Goal: Task Accomplishment & Management: Use online tool/utility

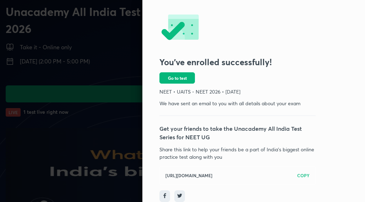
click at [173, 75] on span "Go to test" at bounding box center [177, 78] width 19 height 6
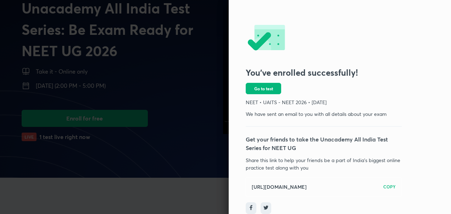
scroll to position [43, 0]
click at [100, 97] on div at bounding box center [225, 107] width 451 height 214
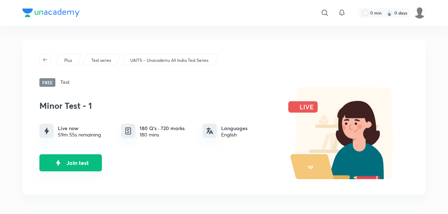
click at [68, 165] on button "Join test" at bounding box center [70, 162] width 62 height 17
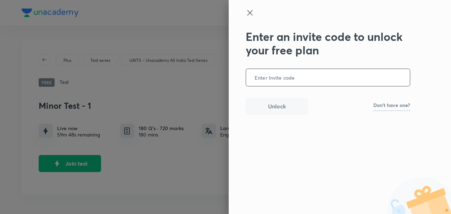
click at [361, 106] on p "Don't have one?" at bounding box center [392, 105] width 37 height 5
click at [301, 81] on input "text" at bounding box center [328, 77] width 164 height 17
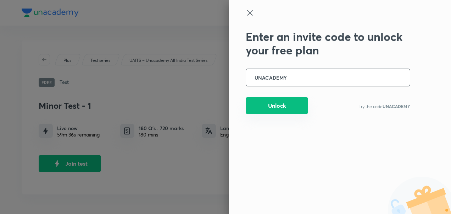
type input "UNACADEMY"
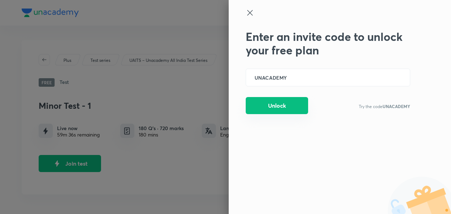
click at [285, 103] on button "Unlock" at bounding box center [277, 105] width 62 height 17
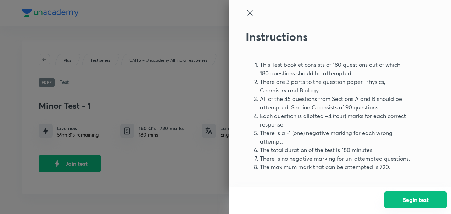
click at [361, 196] on button "Begin test" at bounding box center [416, 199] width 62 height 17
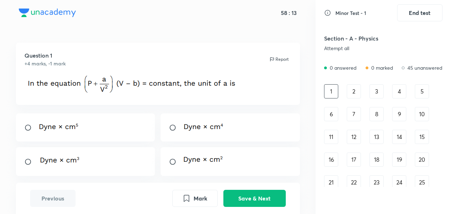
click at [176, 161] on input "radio" at bounding box center [175, 161] width 13 height 7
radio input "true"
click at [251, 202] on button "Save & Next" at bounding box center [255, 197] width 62 height 17
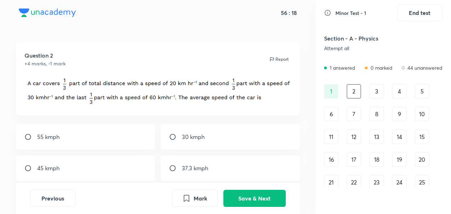
click at [361, 91] on div "3" at bounding box center [377, 91] width 14 height 14
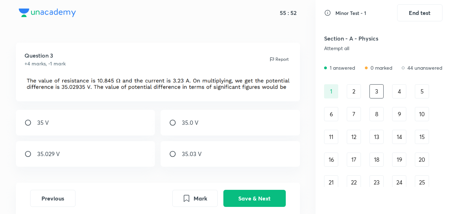
click at [170, 121] on input "radio" at bounding box center [175, 122] width 13 height 7
radio input "true"
click at [260, 196] on button "Save & Next" at bounding box center [255, 197] width 62 height 17
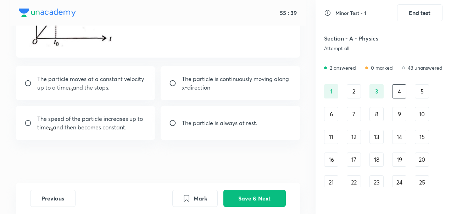
scroll to position [69, 0]
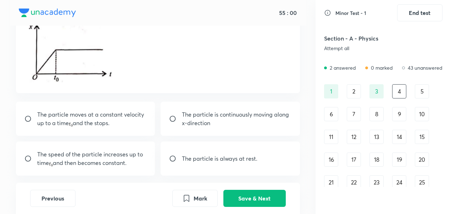
click at [29, 119] on input "radio" at bounding box center [30, 118] width 13 height 7
radio input "true"
click at [249, 194] on button "Save & Next" at bounding box center [255, 197] width 62 height 17
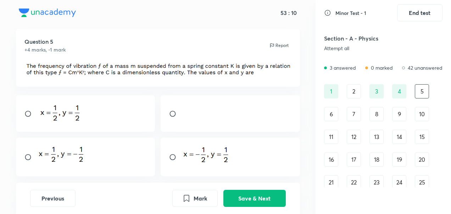
scroll to position [35, 0]
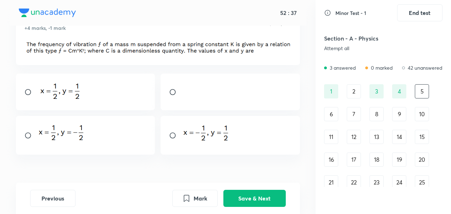
click at [28, 134] on input "radio" at bounding box center [30, 135] width 13 height 7
radio input "true"
click at [260, 200] on button "Save & Next" at bounding box center [255, 197] width 62 height 17
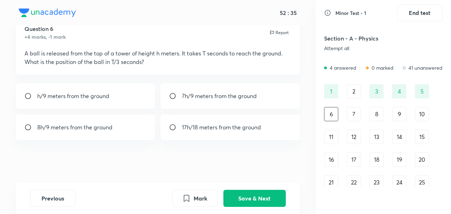
scroll to position [0, 0]
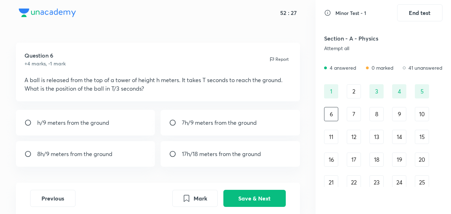
drag, startPoint x: 117, startPoint y: 88, endPoint x: 141, endPoint y: 93, distance: 23.9
click at [140, 93] on div "Question 6 +4 marks, -1 mark Report A ball is released from the top of a tower …" at bounding box center [158, 72] width 284 height 59
click at [357, 111] on div "7" at bounding box center [354, 114] width 14 height 14
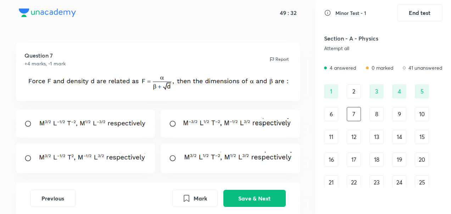
click at [64, 122] on img at bounding box center [92, 122] width 110 height 9
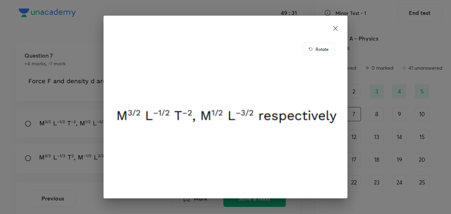
click at [21, 127] on div "Rotate" at bounding box center [225, 107] width 451 height 214
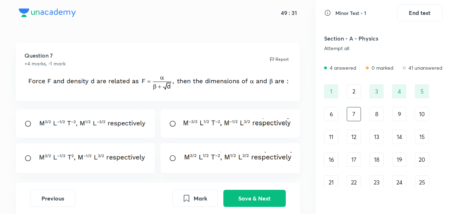
click at [26, 126] on input "radio" at bounding box center [30, 123] width 13 height 7
radio input "true"
click at [256, 197] on button "Save & Next" at bounding box center [255, 197] width 62 height 17
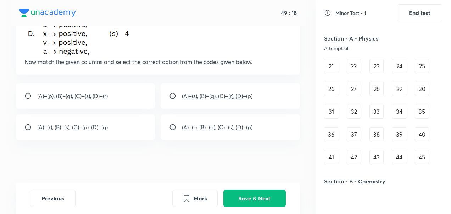
scroll to position [142, 0]
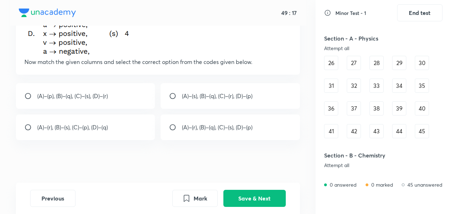
click at [361, 131] on div "45" at bounding box center [422, 131] width 14 height 14
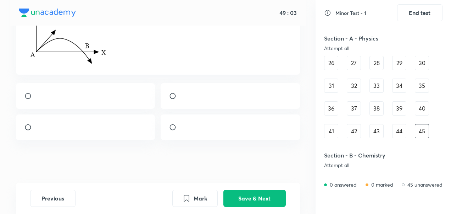
scroll to position [65, 0]
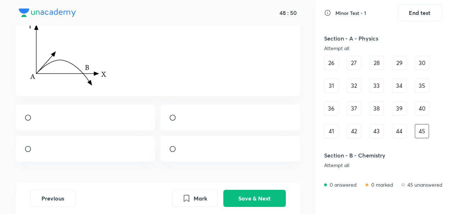
click at [177, 152] on input "radio" at bounding box center [175, 148] width 13 height 7
radio input "true"
click at [243, 194] on button "Save & Next" at bounding box center [255, 197] width 62 height 17
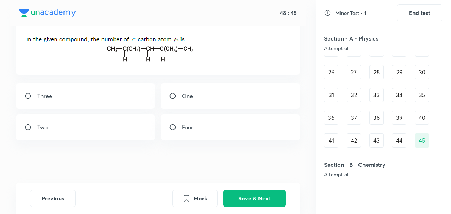
scroll to position [135, 0]
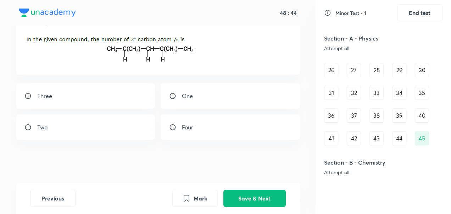
click at [361, 138] on div "1 2 3 4 5 6 7 8 9 10 11 12 13 14 15 16 17 18 19 20 21 22 23 24 25 26 27 28 29 3…" at bounding box center [383, 47] width 119 height 196
click at [361, 138] on div "44" at bounding box center [399, 138] width 14 height 14
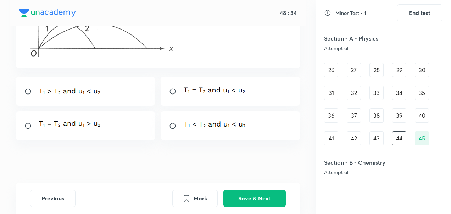
scroll to position [0, 0]
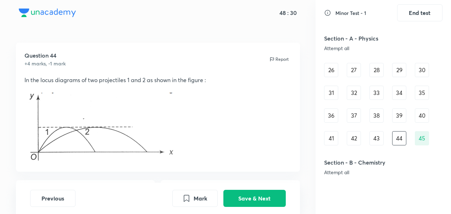
click at [182, 93] on p at bounding box center [157, 128] width 267 height 70
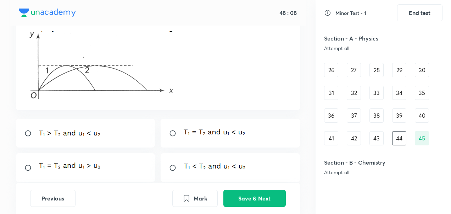
scroll to position [71, 0]
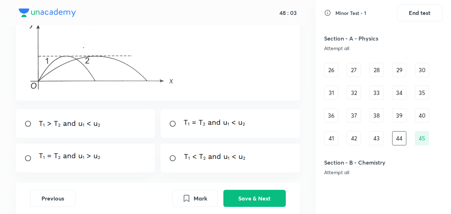
click at [172, 158] on input "radio" at bounding box center [175, 157] width 13 height 7
radio input "true"
click at [252, 200] on button "Save & Next" at bounding box center [255, 197] width 62 height 17
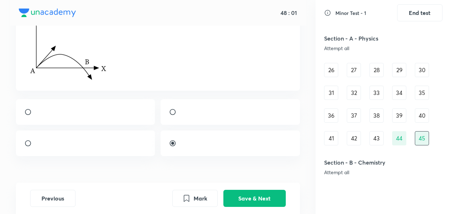
click at [361, 137] on div "43" at bounding box center [377, 138] width 14 height 14
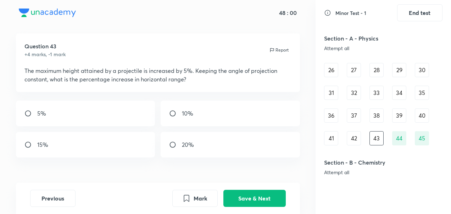
scroll to position [0, 0]
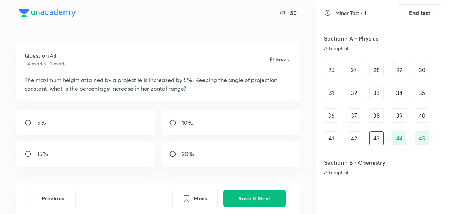
click at [353, 137] on div "42" at bounding box center [354, 138] width 14 height 14
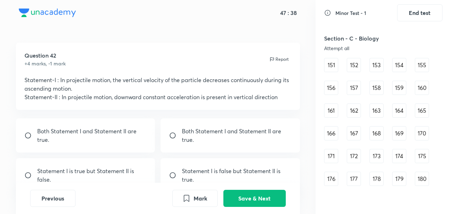
scroll to position [831, 0]
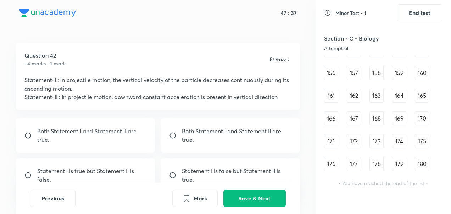
click at [361, 162] on div "180" at bounding box center [422, 164] width 14 height 14
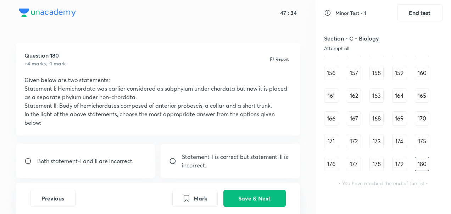
click at [361, 165] on div "179" at bounding box center [399, 164] width 14 height 14
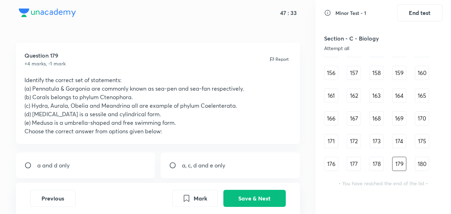
drag, startPoint x: 377, startPoint y: 161, endPoint x: 367, endPoint y: 159, distance: 10.2
click at [361, 160] on div "178" at bounding box center [377, 164] width 14 height 14
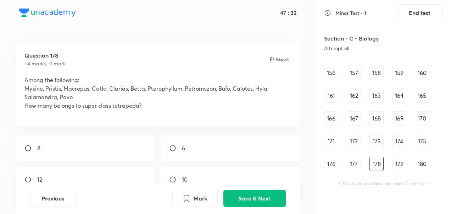
drag, startPoint x: 361, startPoint y: 159, endPoint x: 352, endPoint y: 158, distance: 9.0
click at [357, 159] on div "177" at bounding box center [354, 164] width 14 height 14
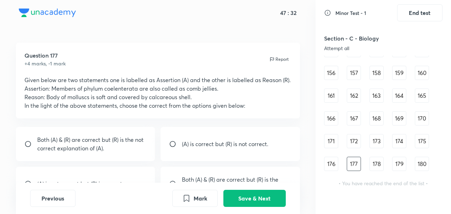
click at [350, 158] on div "177" at bounding box center [354, 164] width 14 height 14
drag, startPoint x: 451, startPoint y: 122, endPoint x: 407, endPoint y: 114, distance: 45.1
click at [361, 123] on div "Minor Test - 1 End test Section - A - Physics Attempt all 7 answered 0 marked 3…" at bounding box center [384, 107] width 136 height 214
click at [361, 101] on div "163" at bounding box center [377, 95] width 14 height 14
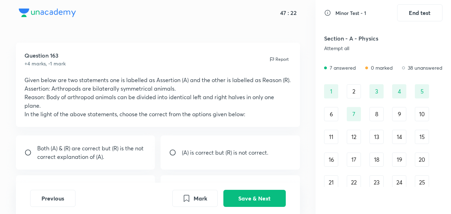
click at [215, 11] on div "47 : 22" at bounding box center [158, 13] width 297 height 26
click at [286, 11] on h5 "47 :" at bounding box center [284, 12] width 10 height 7
click at [328, 13] on icon at bounding box center [328, 13] width 6 height 6
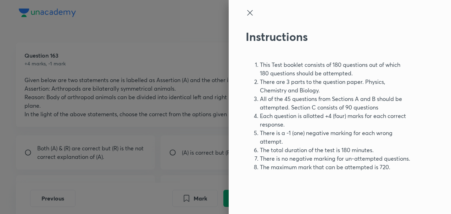
drag, startPoint x: 261, startPoint y: 159, endPoint x: 390, endPoint y: 168, distance: 129.8
click at [390, 168] on ol "This Test booklet consists of 180 questions out of which 180 questions should b…" at bounding box center [328, 115] width 165 height 111
drag, startPoint x: 390, startPoint y: 168, endPoint x: 393, endPoint y: 170, distance: 3.8
click at [393, 170] on li "The maximum mark that can be attempted is 720." at bounding box center [335, 167] width 150 height 9
click at [328, 45] on div "Instructions This Test booklet consists of 180 questions out of which 180 quest…" at bounding box center [340, 107] width 223 height 214
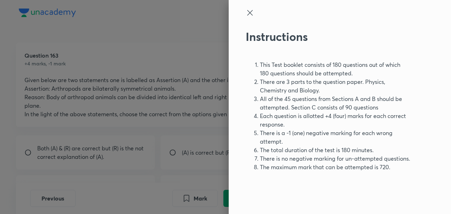
click at [247, 11] on icon at bounding box center [249, 12] width 5 height 5
